Goal: Task Accomplishment & Management: Manage account settings

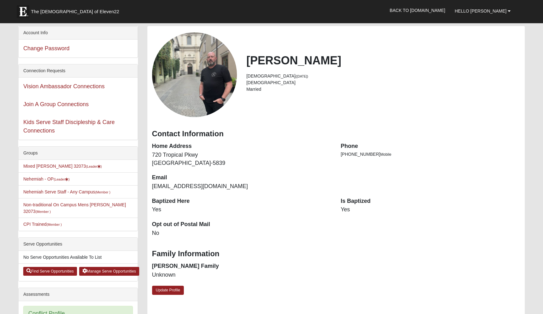
scroll to position [2, 0]
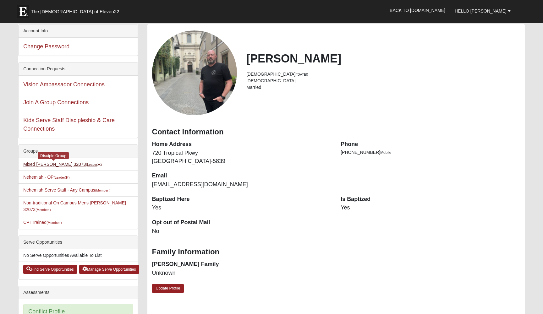
click at [86, 164] on small "(Leader )" at bounding box center [94, 165] width 16 height 4
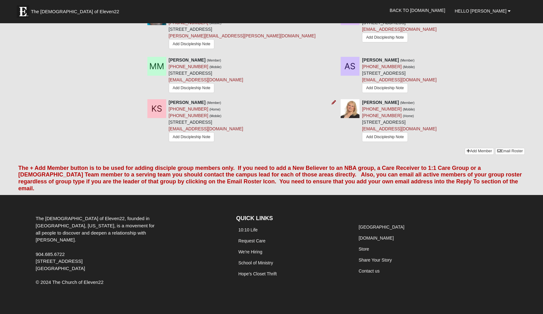
scroll to position [496, 0]
click at [476, 153] on link "Add Member" at bounding box center [478, 151] width 29 height 7
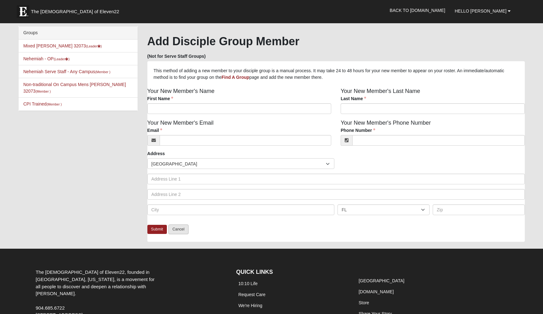
click at [176, 229] on link "Cancel" at bounding box center [178, 230] width 20 height 10
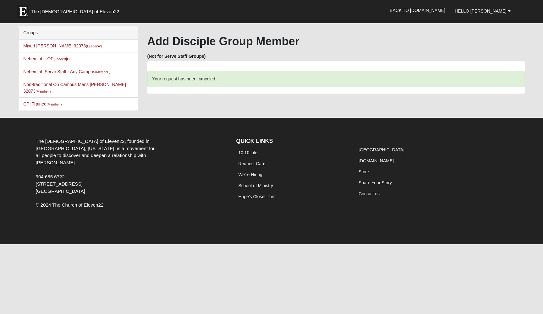
click at [57, 48] on li "Mixed [PERSON_NAME] 32073 (Leader )" at bounding box center [78, 46] width 119 height 13
click at [58, 46] on link "Mixed Hillyard 32073 (Leader )" at bounding box center [62, 45] width 79 height 5
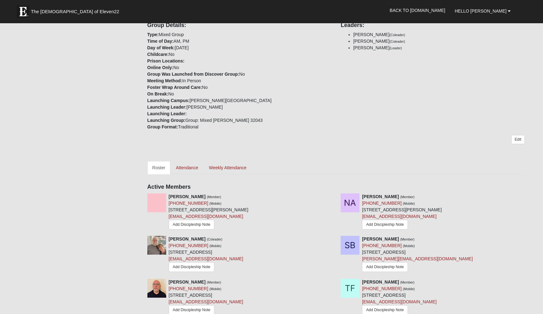
scroll to position [142, 0]
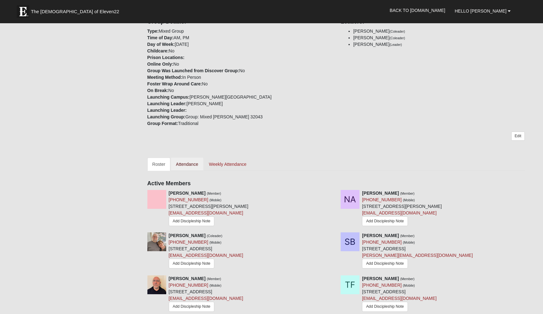
click at [193, 160] on link "Attendance" at bounding box center [187, 164] width 32 height 13
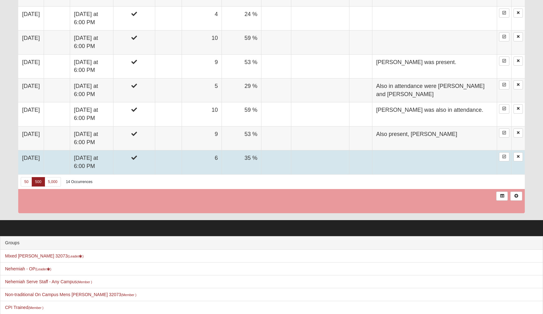
scroll to position [581, 0]
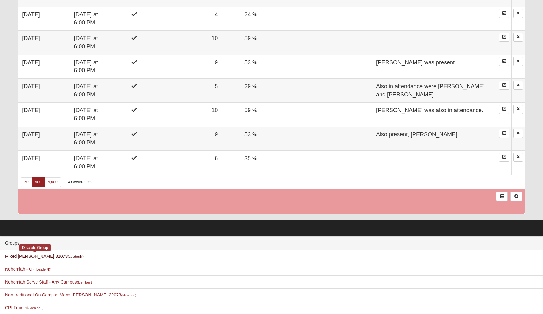
click at [53, 254] on link "Mixed [PERSON_NAME] 32073 (Leader )" at bounding box center [44, 256] width 79 height 5
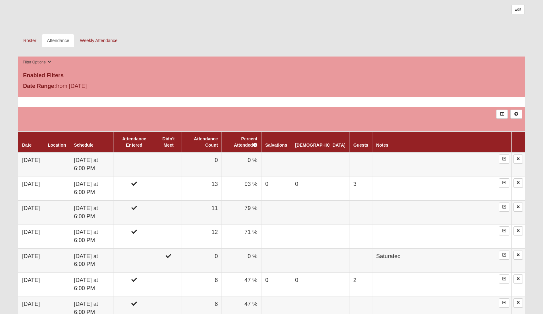
scroll to position [268, 0]
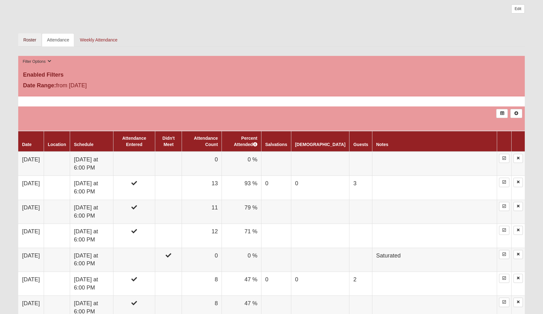
click at [34, 40] on link "Roster" at bounding box center [29, 39] width 23 height 13
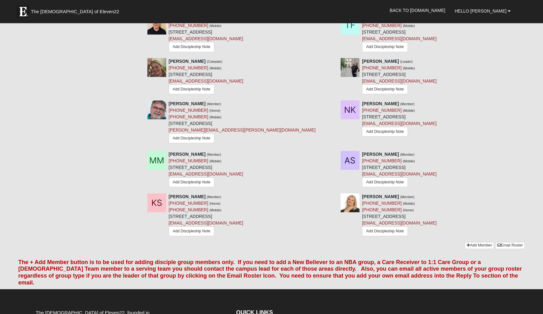
scroll to position [403, 0]
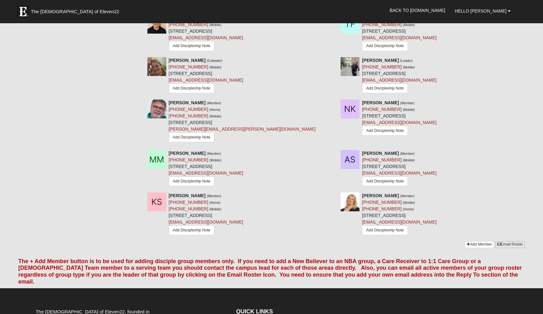
click at [497, 244] on icon at bounding box center [499, 244] width 4 height 4
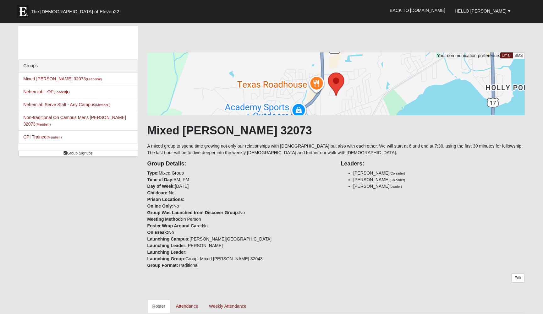
scroll to position [0, 0]
click at [509, 12] on b at bounding box center [509, 11] width 3 height 4
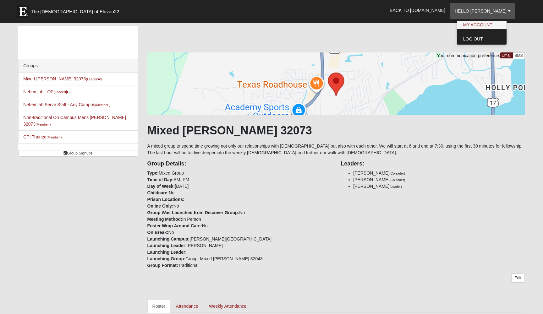
click at [501, 23] on link "My Account" at bounding box center [482, 25] width 50 height 8
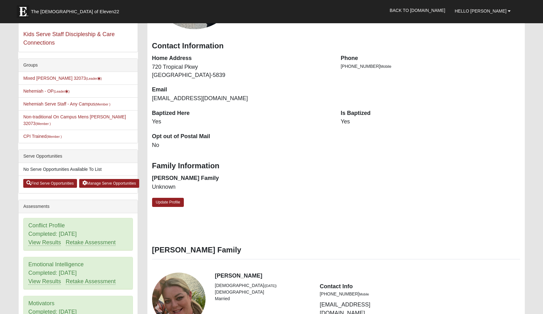
scroll to position [88, 0]
click at [59, 78] on link "Mixed Hillyard 32073 (Leader )" at bounding box center [62, 78] width 79 height 5
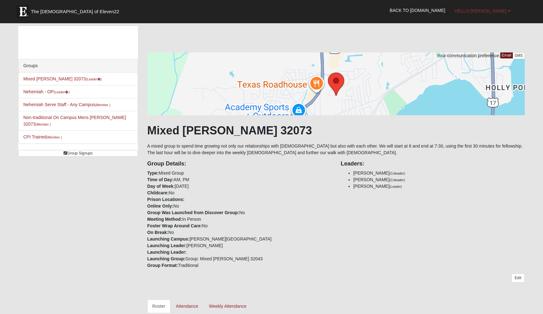
click at [481, 17] on link "Hello [PERSON_NAME]" at bounding box center [482, 11] width 65 height 16
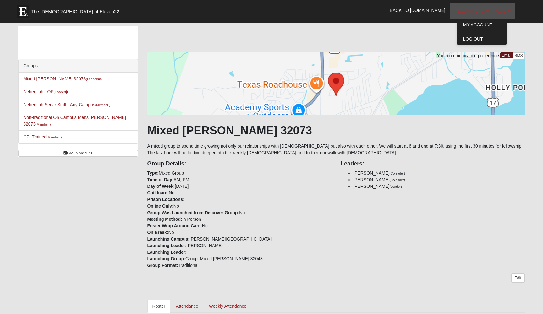
click at [481, 17] on link "Hello [PERSON_NAME]" at bounding box center [482, 11] width 65 height 16
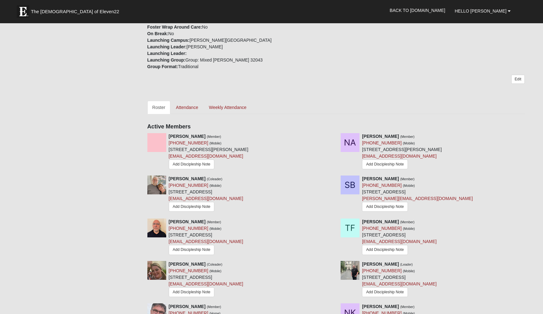
scroll to position [200, 0]
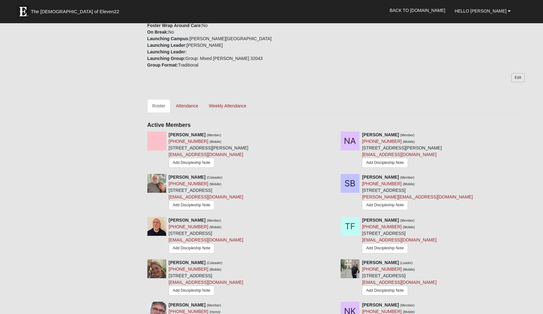
click at [514, 78] on link "Edit" at bounding box center [518, 77] width 14 height 9
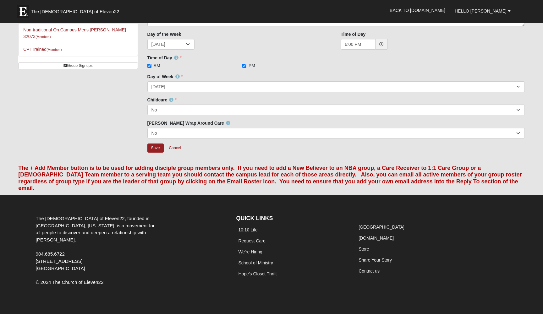
scroll to position [87, 0]
click at [181, 148] on link "Cancel" at bounding box center [175, 149] width 20 height 10
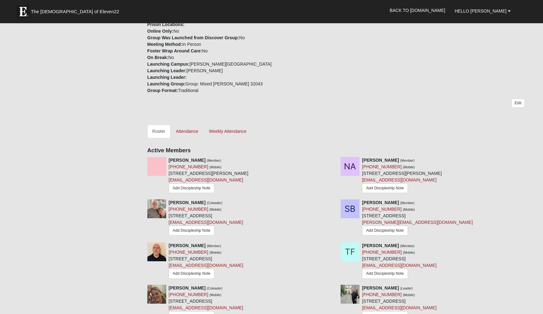
scroll to position [175, 0]
click at [236, 132] on link "Weekly Attendance" at bounding box center [228, 130] width 48 height 13
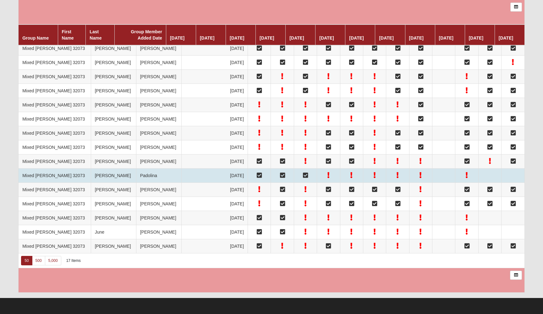
scroll to position [473, 0]
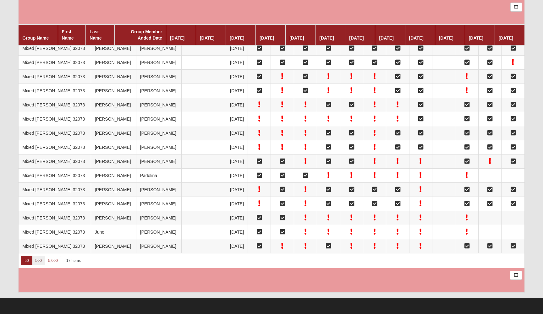
click at [41, 262] on link "500" at bounding box center [38, 260] width 13 height 9
click at [514, 275] on icon at bounding box center [515, 275] width 5 height 4
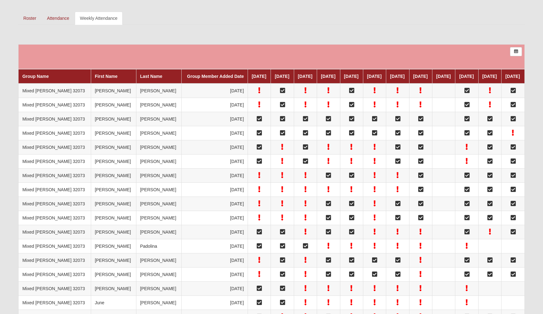
scroll to position [289, 0]
click at [513, 53] on link at bounding box center [516, 51] width 12 height 9
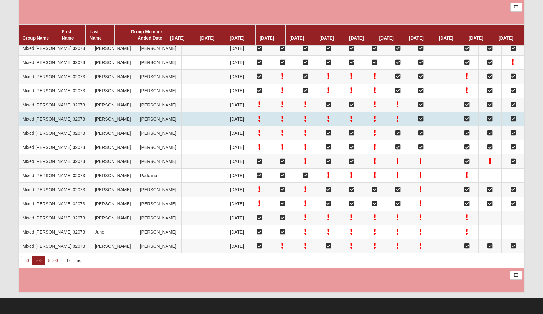
scroll to position [453, 0]
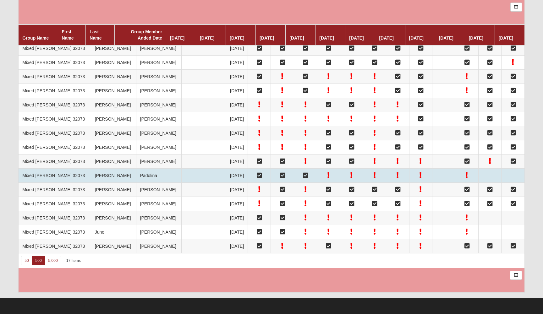
click at [45, 168] on td "Mixed [PERSON_NAME] 32073" at bounding box center [55, 175] width 72 height 14
click at [91, 168] on td "Arlene" at bounding box center [113, 175] width 45 height 14
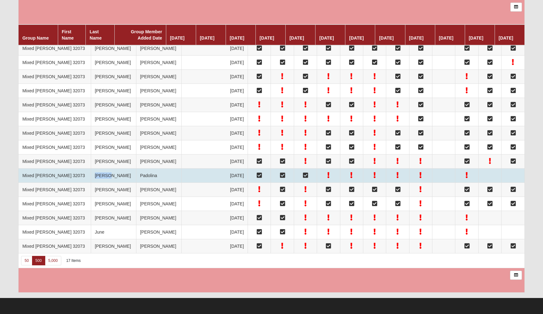
click at [91, 168] on td "Arlene" at bounding box center [113, 175] width 45 height 14
click at [181, 168] on td "5/1/2023" at bounding box center [214, 175] width 66 height 14
click at [40, 168] on td "Mixed [PERSON_NAME] 32073" at bounding box center [55, 175] width 72 height 14
click at [91, 168] on td "Arlene" at bounding box center [113, 175] width 45 height 14
click at [136, 168] on td "Padolina" at bounding box center [158, 175] width 45 height 14
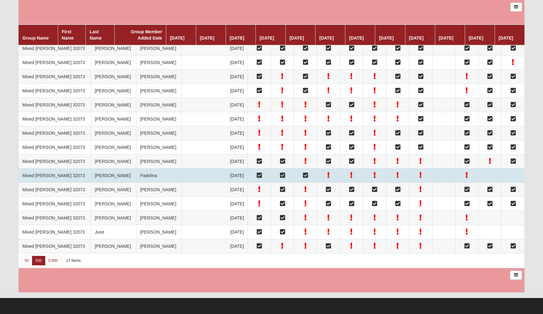
click at [136, 168] on td "Padolina" at bounding box center [158, 175] width 45 height 14
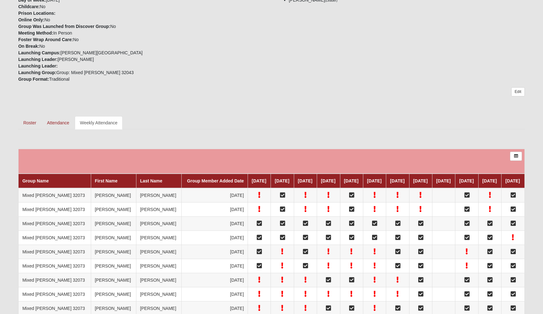
scroll to position [184, 0]
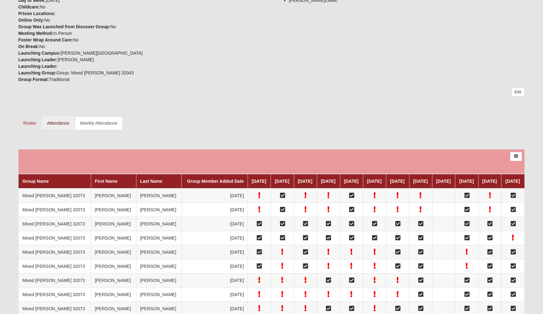
click at [56, 125] on link "Attendance" at bounding box center [58, 123] width 32 height 13
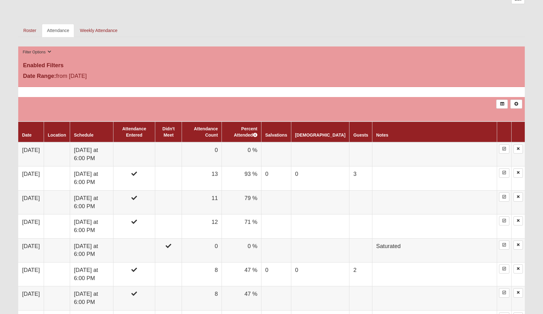
scroll to position [282, 0]
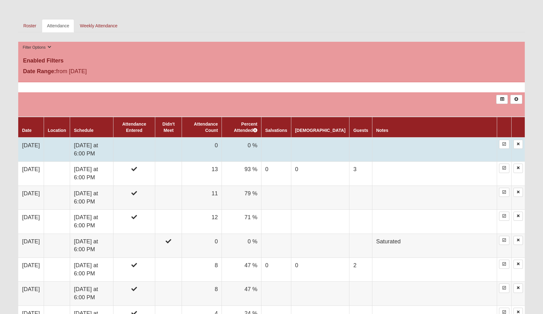
click at [38, 145] on td "[DATE]" at bounding box center [30, 150] width 25 height 24
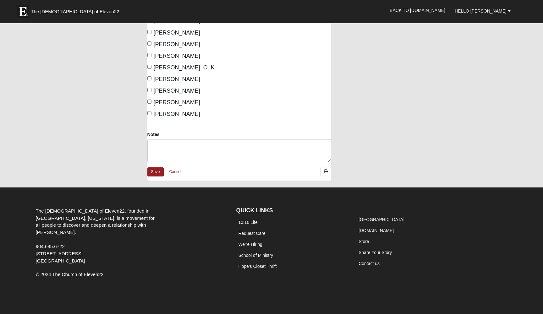
scroll to position [140, 0]
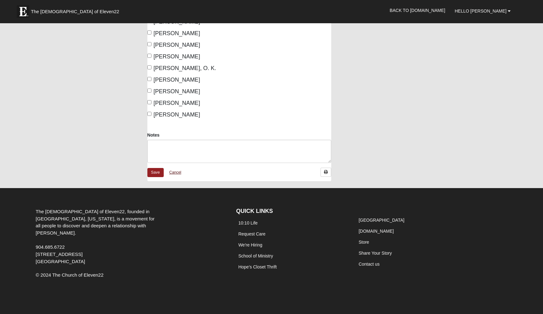
click at [176, 175] on link "Cancel" at bounding box center [175, 173] width 20 height 10
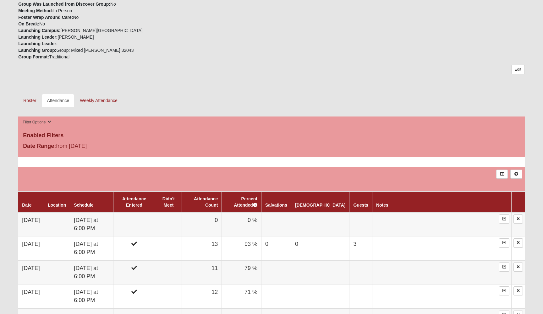
scroll to position [207, 0]
click at [43, 123] on button "Filter Options" at bounding box center [37, 122] width 32 height 7
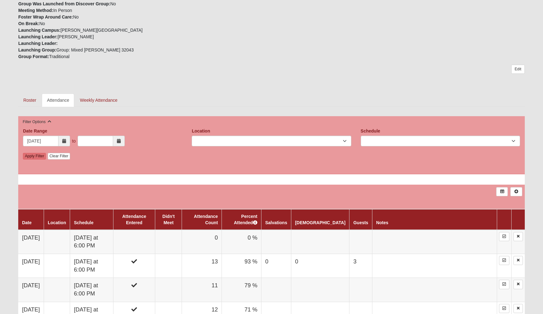
click at [43, 123] on button "Filter Options" at bounding box center [37, 122] width 32 height 7
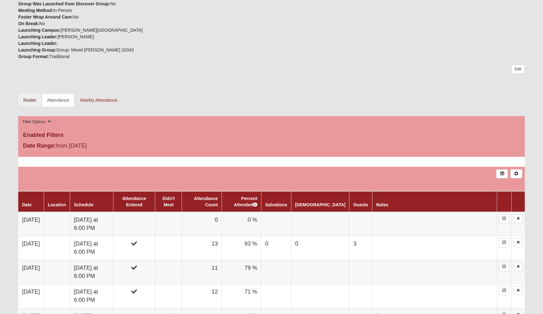
click at [35, 101] on link "Roster" at bounding box center [29, 100] width 23 height 13
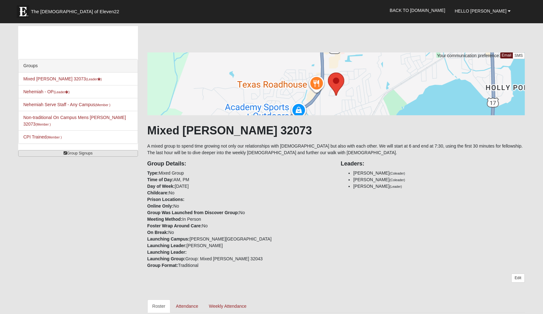
click at [111, 150] on link "Group Signups" at bounding box center [77, 153] width 119 height 7
click at [112, 150] on link "Group Signups" at bounding box center [77, 153] width 119 height 7
click at [89, 150] on link "Group Signups" at bounding box center [77, 153] width 119 height 7
click at [61, 79] on link "Mixed Hillyard 32073 (Leader )" at bounding box center [62, 78] width 79 height 5
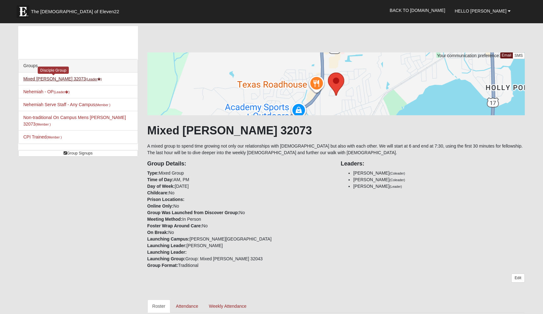
click at [60, 79] on link "Mixed Hillyard 32073 (Leader )" at bounding box center [62, 78] width 79 height 5
click at [88, 150] on link "Group Signups" at bounding box center [77, 153] width 119 height 7
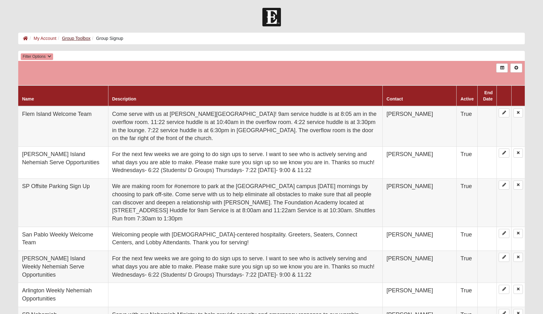
click at [72, 40] on link "Group Toolbox" at bounding box center [76, 38] width 29 height 5
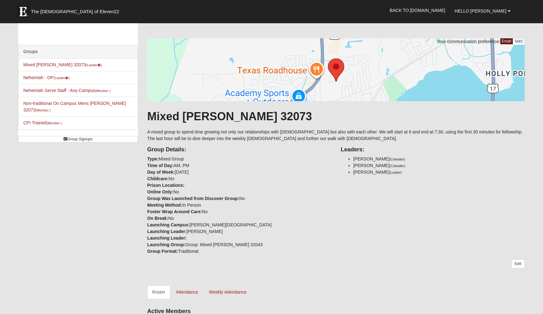
scroll to position [13, 0]
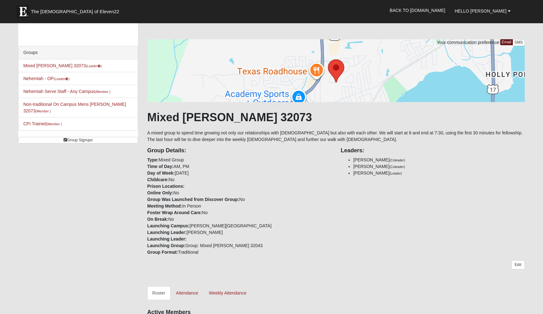
click at [59, 81] on li "Nehemiah - OP (Leader ) Serving Team" at bounding box center [78, 78] width 119 height 13
click at [60, 79] on small "(Leader )" at bounding box center [62, 79] width 16 height 4
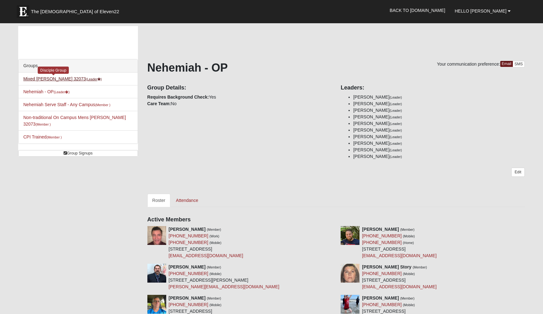
click at [86, 78] on small "(Leader )" at bounding box center [94, 79] width 16 height 4
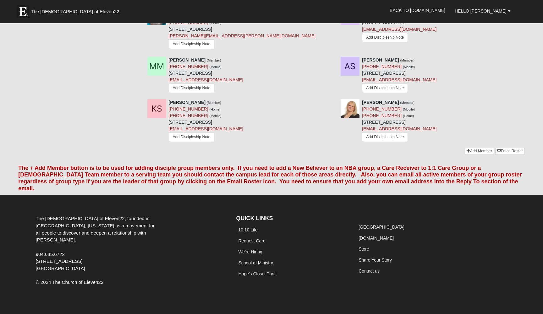
scroll to position [496, 0]
click at [475, 150] on link "Add Member" at bounding box center [478, 151] width 29 height 7
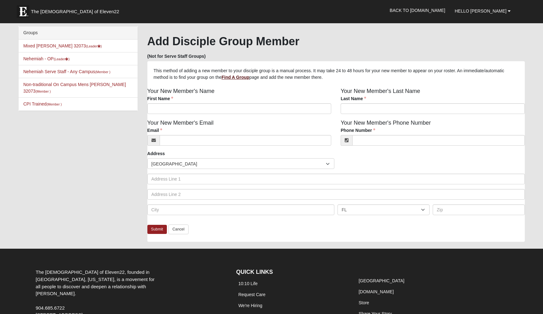
click at [246, 76] on b "Find A Group" at bounding box center [235, 77] width 28 height 5
click at [59, 44] on link "Mixed Hillyard 32073 (Leader )" at bounding box center [62, 45] width 79 height 5
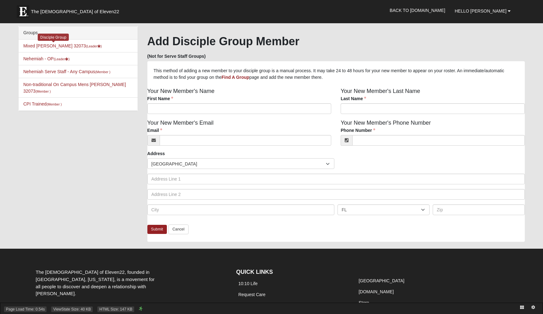
click at [522, 307] on icon at bounding box center [522, 308] width 4 height 4
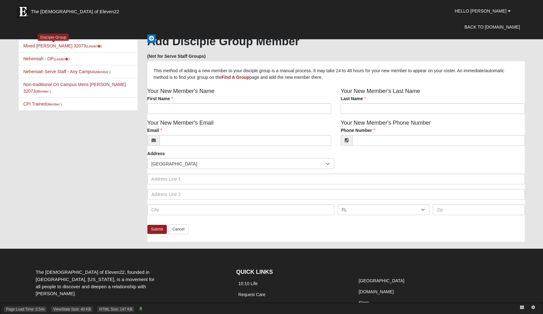
click at [522, 307] on icon at bounding box center [522, 308] width 4 height 4
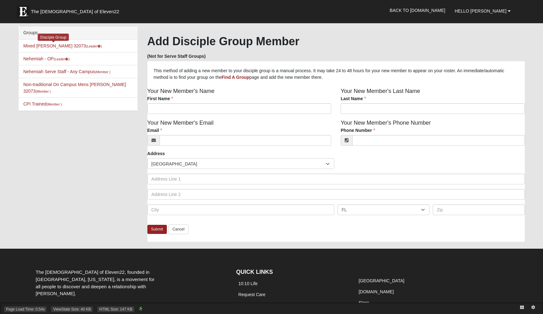
click at [522, 307] on icon at bounding box center [522, 308] width 4 height 4
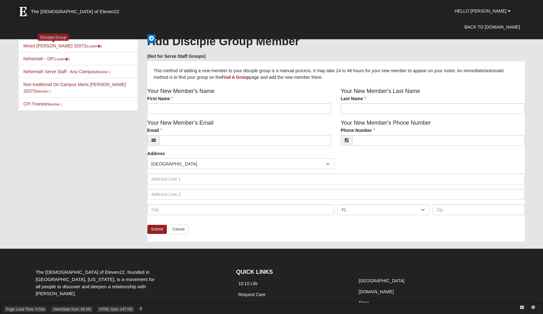
click at [522, 307] on icon at bounding box center [522, 308] width 4 height 4
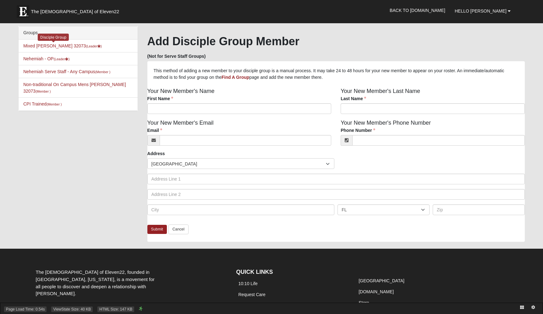
click at [522, 307] on icon at bounding box center [522, 308] width 4 height 4
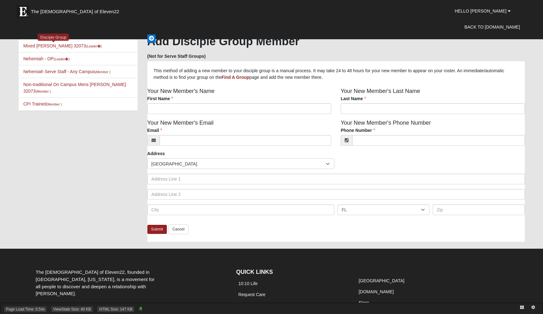
click at [522, 307] on icon at bounding box center [522, 308] width 4 height 4
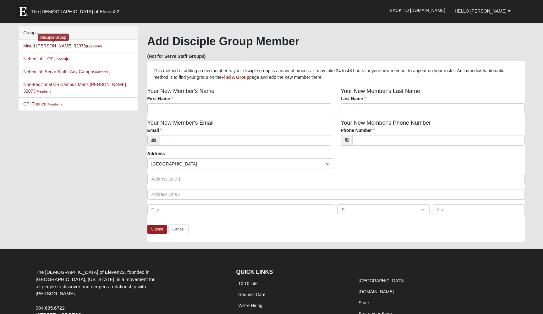
click at [57, 46] on link "Mixed Hillyard 32073 (Leader )" at bounding box center [62, 45] width 79 height 5
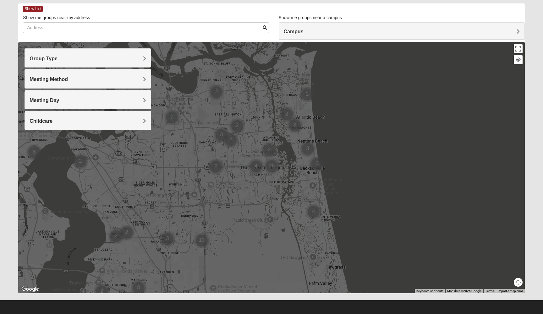
scroll to position [30, 0]
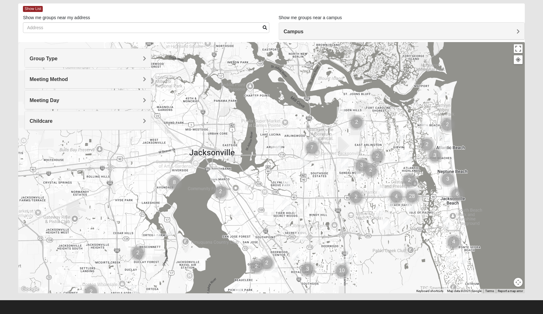
drag, startPoint x: 93, startPoint y: 176, endPoint x: 237, endPoint y: 207, distance: 148.1
click at [237, 207] on div at bounding box center [271, 167] width 506 height 251
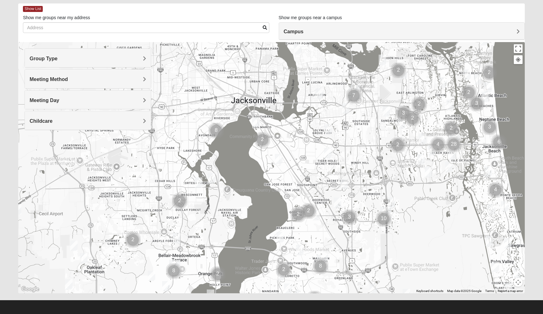
drag, startPoint x: 191, startPoint y: 183, endPoint x: 228, endPoint y: 129, distance: 65.5
click at [228, 129] on div at bounding box center [271, 167] width 506 height 251
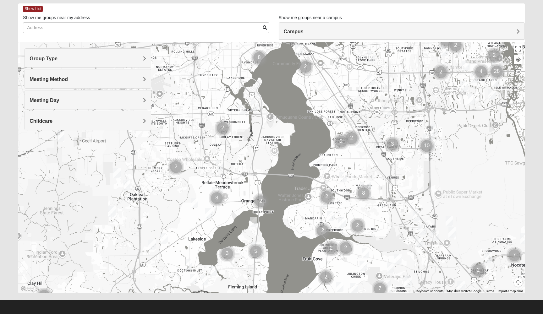
drag, startPoint x: 198, startPoint y: 189, endPoint x: 241, endPoint y: 116, distance: 84.9
click at [241, 116] on div at bounding box center [271, 167] width 506 height 251
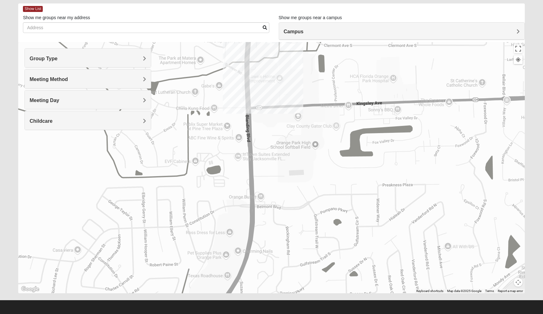
drag, startPoint x: 251, startPoint y: 186, endPoint x: 249, endPoint y: 107, distance: 78.6
click at [248, 107] on div at bounding box center [271, 167] width 506 height 251
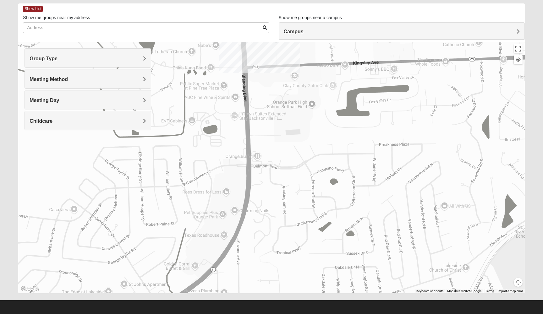
drag, startPoint x: 249, startPoint y: 107, endPoint x: 244, endPoint y: 69, distance: 38.6
click at [244, 69] on div at bounding box center [271, 167] width 506 height 251
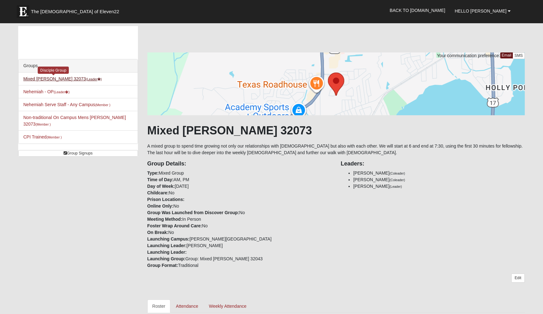
click at [63, 79] on link "Mixed [PERSON_NAME] 32073 (Leader )" at bounding box center [62, 78] width 79 height 5
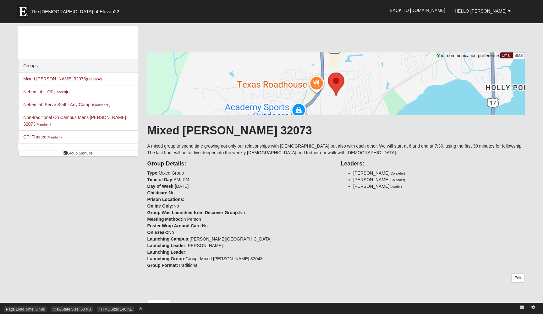
click at [192, 303] on div "Page Load Time: 0.49s ViewState Size: 53 KB HTML Size: 146 KB" at bounding box center [271, 308] width 543 height 11
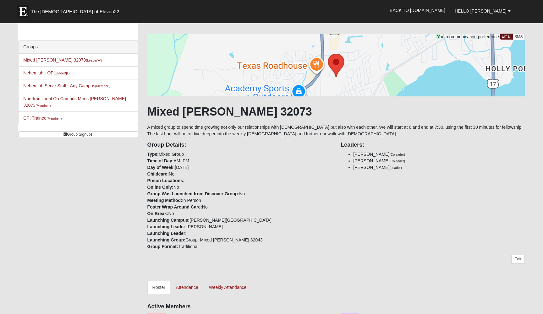
scroll to position [19, 0]
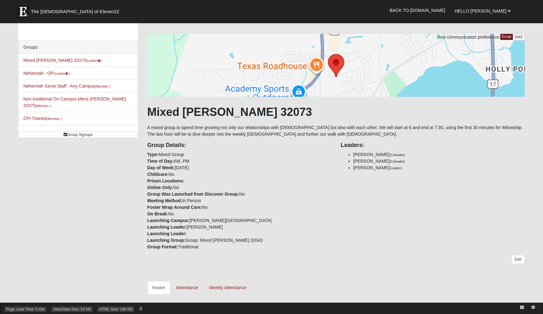
click at [534, 307] on icon at bounding box center [533, 308] width 4 height 4
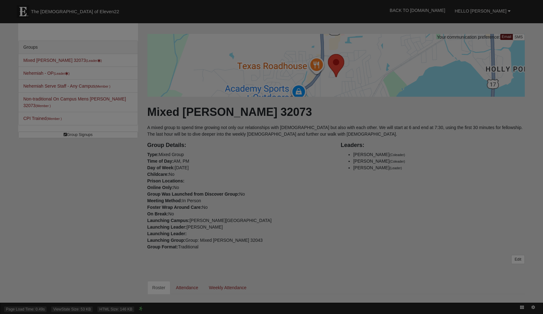
scroll to position [0, 0]
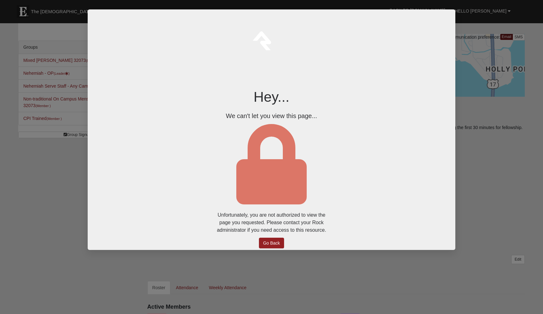
click at [258, 242] on p "Go Back" at bounding box center [271, 243] width 119 height 11
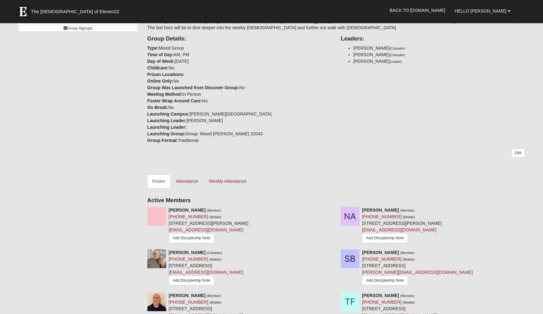
scroll to position [137, 0]
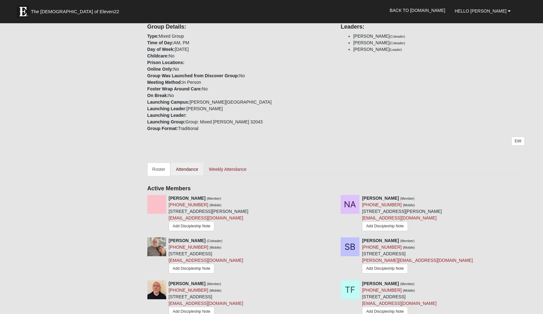
click at [193, 169] on link "Attendance" at bounding box center [187, 169] width 32 height 13
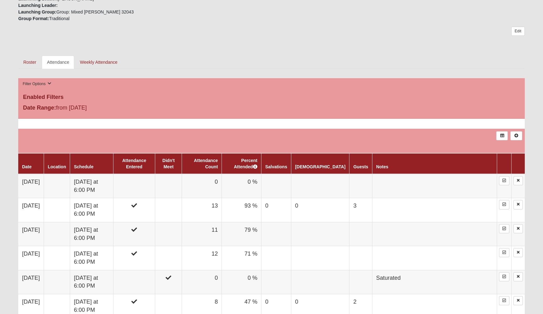
scroll to position [246, 0]
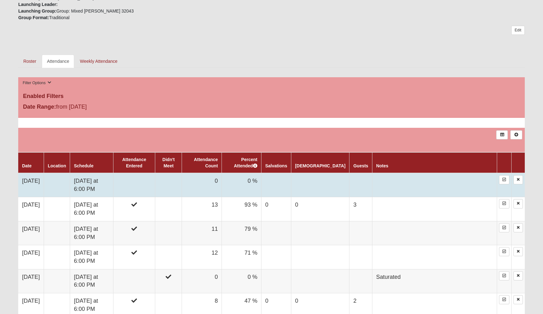
click at [40, 181] on td "[DATE]" at bounding box center [30, 185] width 25 height 24
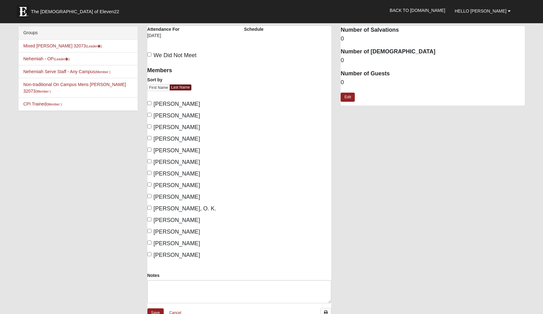
click at [176, 173] on span "[PERSON_NAME]" at bounding box center [177, 174] width 46 height 6
click at [151, 173] on input "[PERSON_NAME]" at bounding box center [149, 173] width 4 height 4
checkbox input "true"
click at [177, 186] on span "[PERSON_NAME]" at bounding box center [177, 185] width 46 height 6
click at [151, 186] on input "[PERSON_NAME]" at bounding box center [149, 184] width 4 height 4
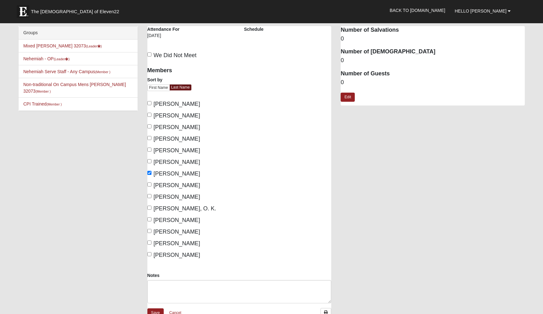
checkbox input "true"
click at [175, 232] on span "Simms, Alan" at bounding box center [177, 232] width 46 height 6
click at [151, 232] on input "Simms, Alan" at bounding box center [149, 231] width 4 height 4
checkbox input "true"
click at [174, 249] on div "Members Sort by First Name Last Name Atchison, Kathy Atchison, Noland Butler, R…" at bounding box center [190, 161] width 87 height 197
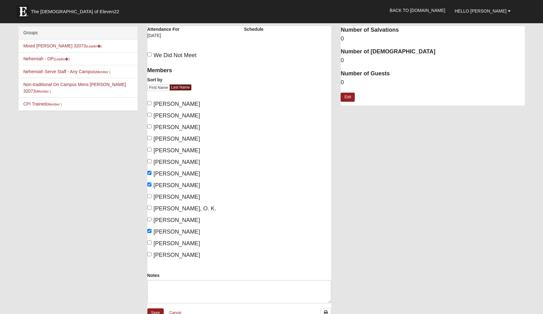
click at [175, 245] on span "Simms, Kim" at bounding box center [177, 243] width 46 height 6
click at [151, 245] on input "Simms, Kim" at bounding box center [149, 243] width 4 height 4
checkbox input "true"
click at [176, 257] on span "Vanek, Sherrie" at bounding box center [177, 255] width 46 height 6
click at [151, 256] on input "Vanek, Sherrie" at bounding box center [149, 254] width 4 height 4
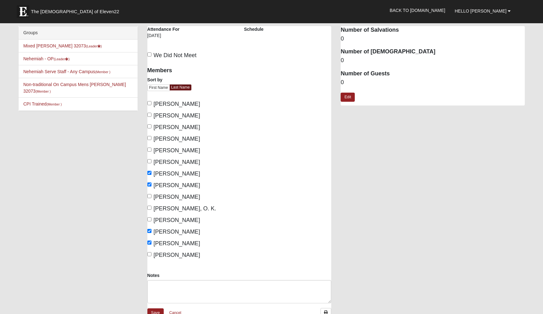
checkbox input "true"
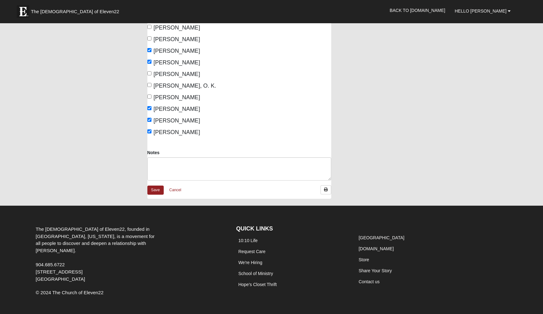
scroll to position [139, 0]
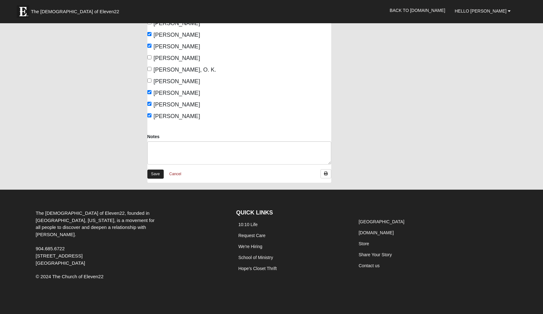
click at [156, 176] on link "Save" at bounding box center [155, 174] width 16 height 9
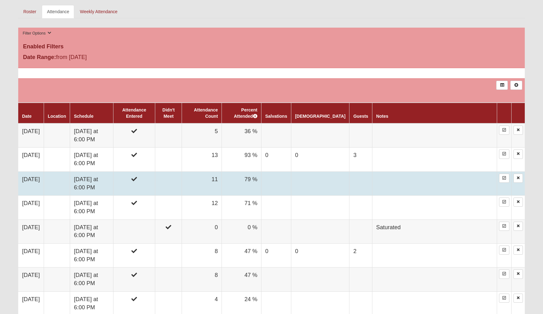
scroll to position [296, 0]
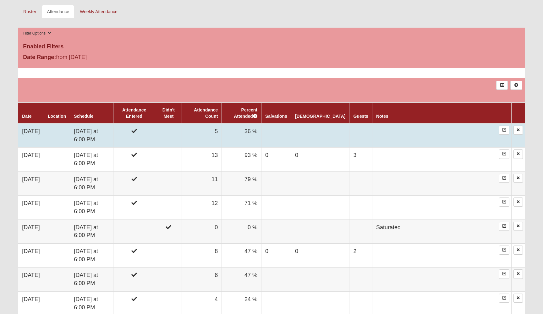
click at [35, 133] on td "[DATE]" at bounding box center [30, 135] width 25 height 24
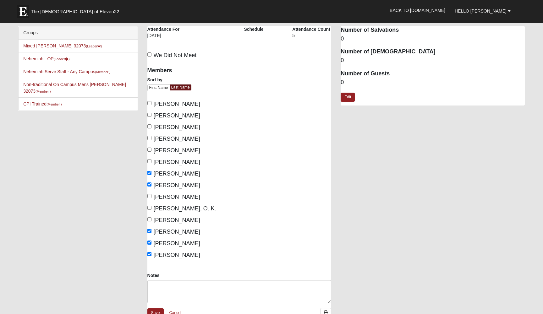
click at [352, 101] on div "Number of Salvations 0 Number of Baptisms 0 Number of Guests 0 Edit" at bounding box center [432, 65] width 184 height 79
click at [350, 98] on link "Edit" at bounding box center [347, 97] width 14 height 9
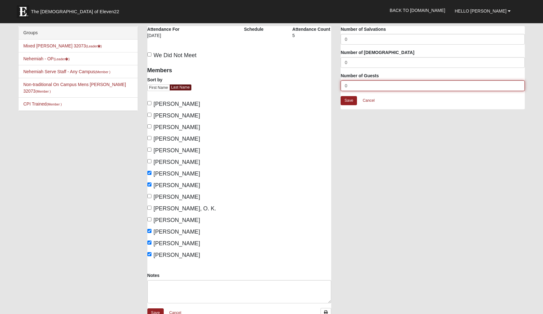
click at [356, 84] on input "0" at bounding box center [432, 85] width 184 height 11
drag, startPoint x: 356, startPoint y: 84, endPoint x: 332, endPoint y: 92, distance: 24.9
click at [332, 92] on div "Mixed Hillyard 32073 Attendance Attendance For 10/8/2025 Schedule Attendance Co…" at bounding box center [336, 177] width 387 height 302
type input "1"
click at [347, 100] on link "Save" at bounding box center [348, 100] width 16 height 9
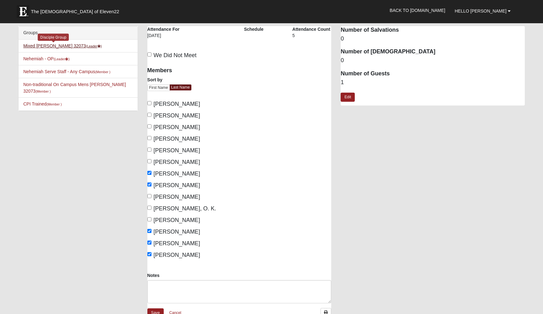
click at [69, 48] on link "Mixed Hillyard 32073 (Leader )" at bounding box center [62, 45] width 79 height 5
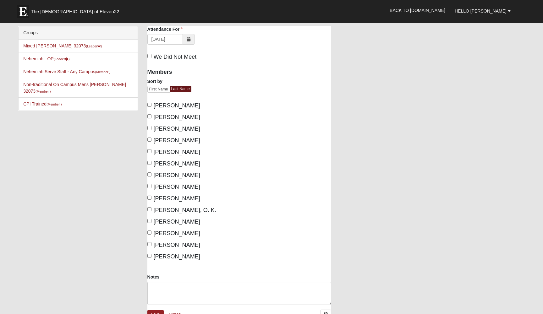
click at [64, 42] on li "Mixed Hillyard 32073 (Leader )" at bounding box center [78, 46] width 119 height 13
click at [64, 46] on link "Mixed Hillyard 32073 (Leader )" at bounding box center [62, 45] width 79 height 5
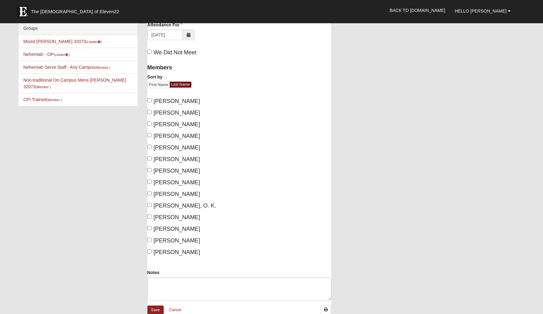
scroll to position [6, 0]
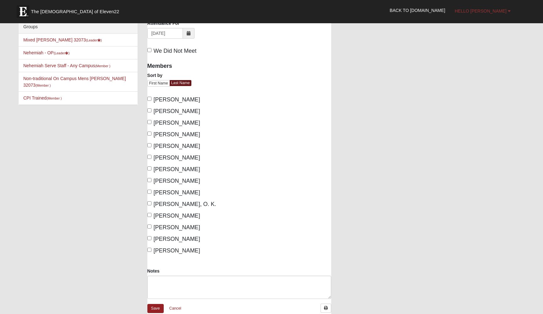
click at [484, 13] on span "Hello [PERSON_NAME]" at bounding box center [480, 10] width 52 height 5
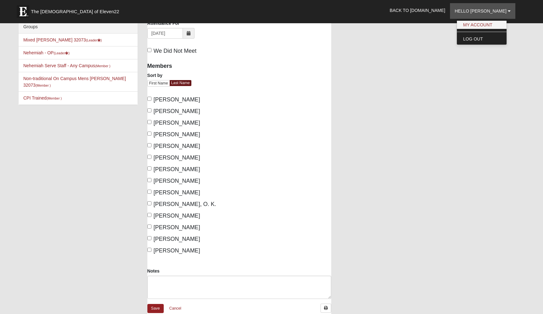
click at [485, 25] on link "My Account" at bounding box center [482, 25] width 50 height 8
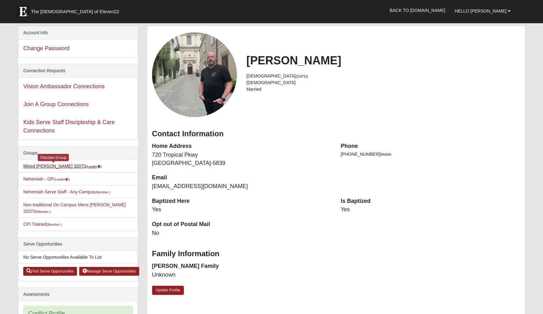
click at [86, 166] on small "(Leader )" at bounding box center [94, 167] width 16 height 4
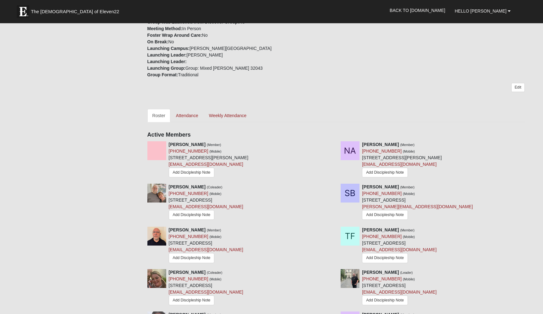
scroll to position [192, 0]
click at [192, 118] on link "Attendance" at bounding box center [187, 114] width 32 height 13
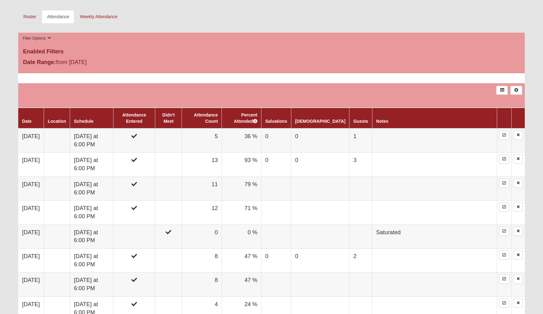
scroll to position [296, 0]
